Goal: Information Seeking & Learning: Learn about a topic

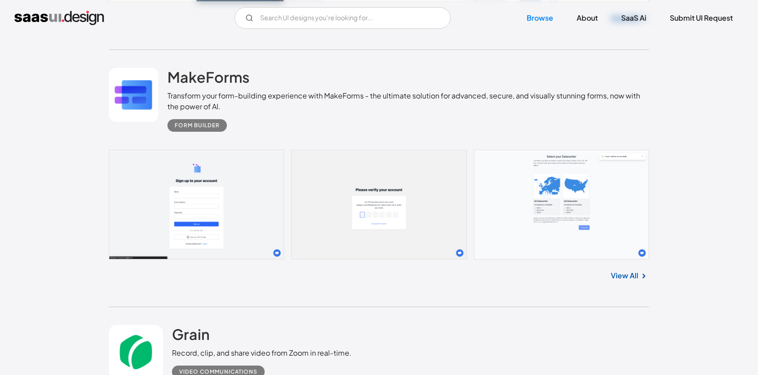
scroll to position [6107, 0]
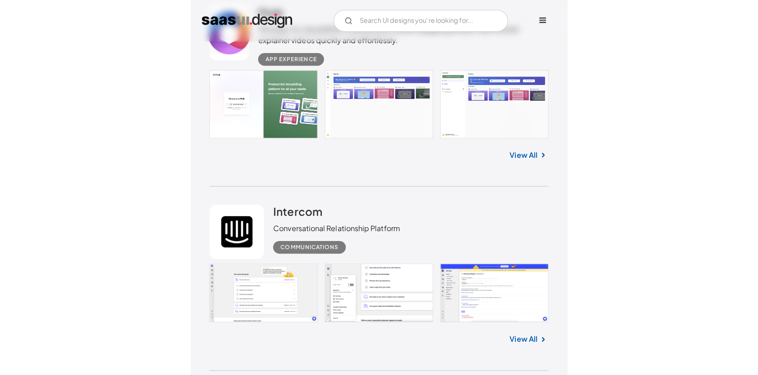
scroll to position [8793, 0]
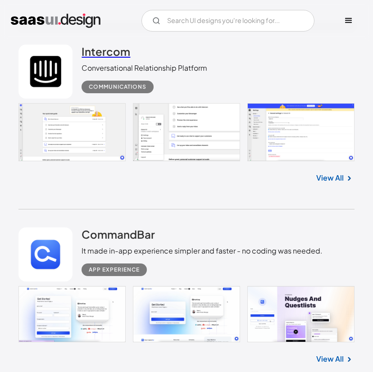
click at [96, 54] on h2 "Intercom" at bounding box center [105, 52] width 49 height 14
click at [354, 67] on div "Intercom Conversational Relationship Platform Communications" at bounding box center [185, 65] width 335 height 77
click at [313, 48] on div "Intercom Conversational Relationship Platform Communications" at bounding box center [185, 65] width 335 height 77
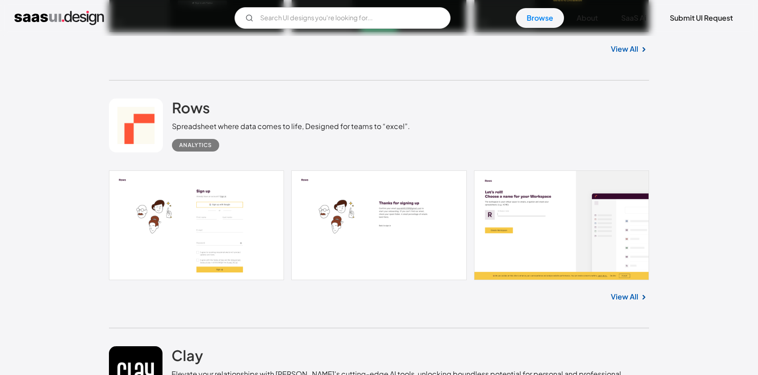
click at [381, 171] on link at bounding box center [379, 226] width 540 height 110
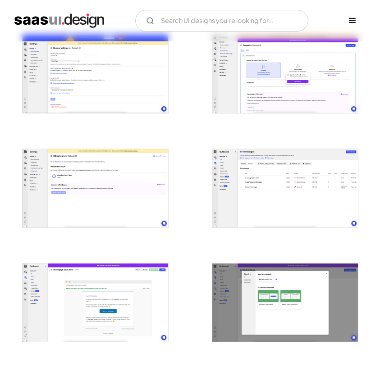
scroll to position [113, 0]
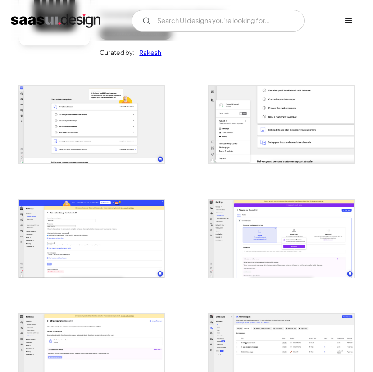
click at [118, 113] on img "open lightbox" at bounding box center [91, 125] width 145 height 78
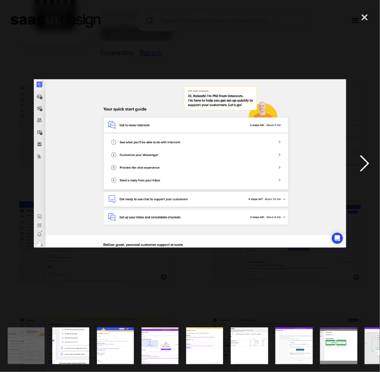
click at [366, 163] on div "next image" at bounding box center [364, 164] width 31 height 312
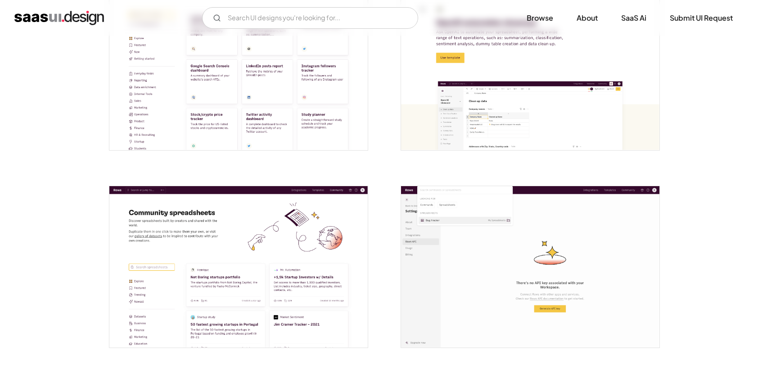
scroll to position [2495, 0]
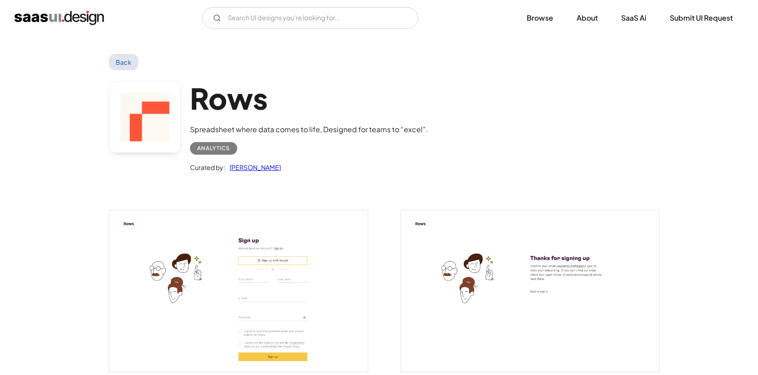
scroll to position [2495, 0]
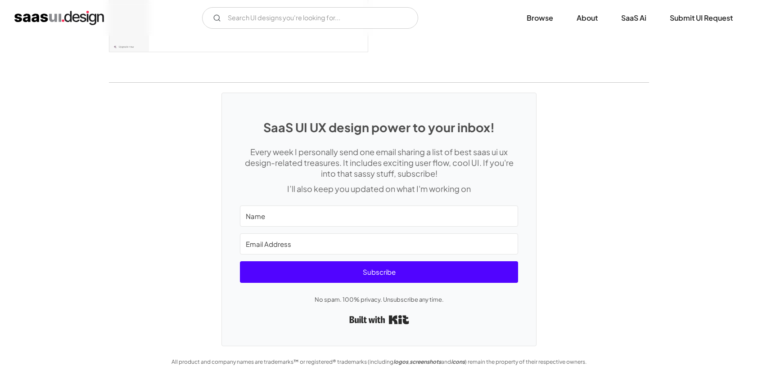
click at [171, 177] on div "SaaS UI UX design power to your inbox! Every week I personally send one email s…" at bounding box center [379, 215] width 758 height 264
